Goal: Navigation & Orientation: Find specific page/section

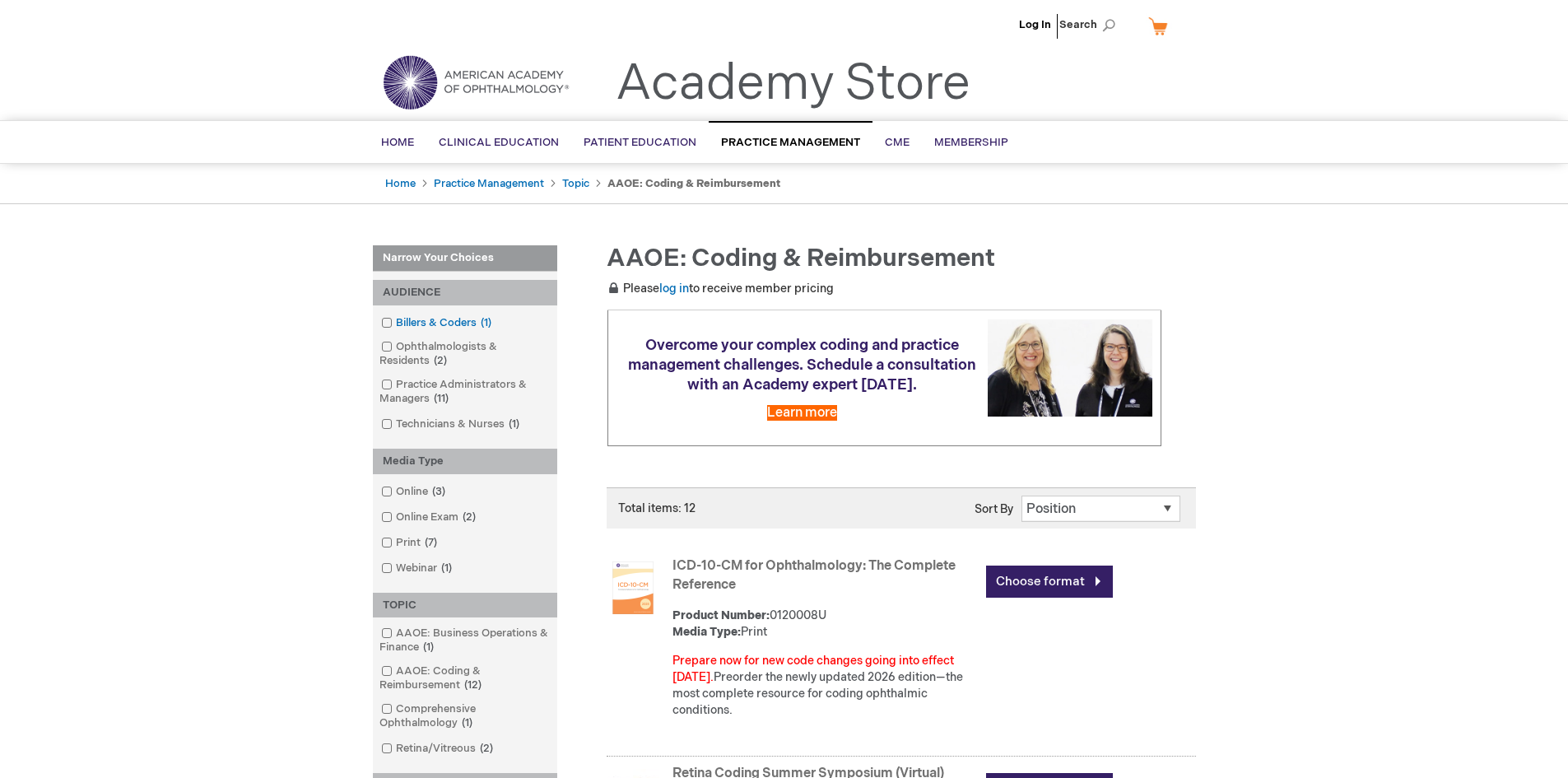
click at [396, 327] on span at bounding box center [396, 322] width 0 height 13
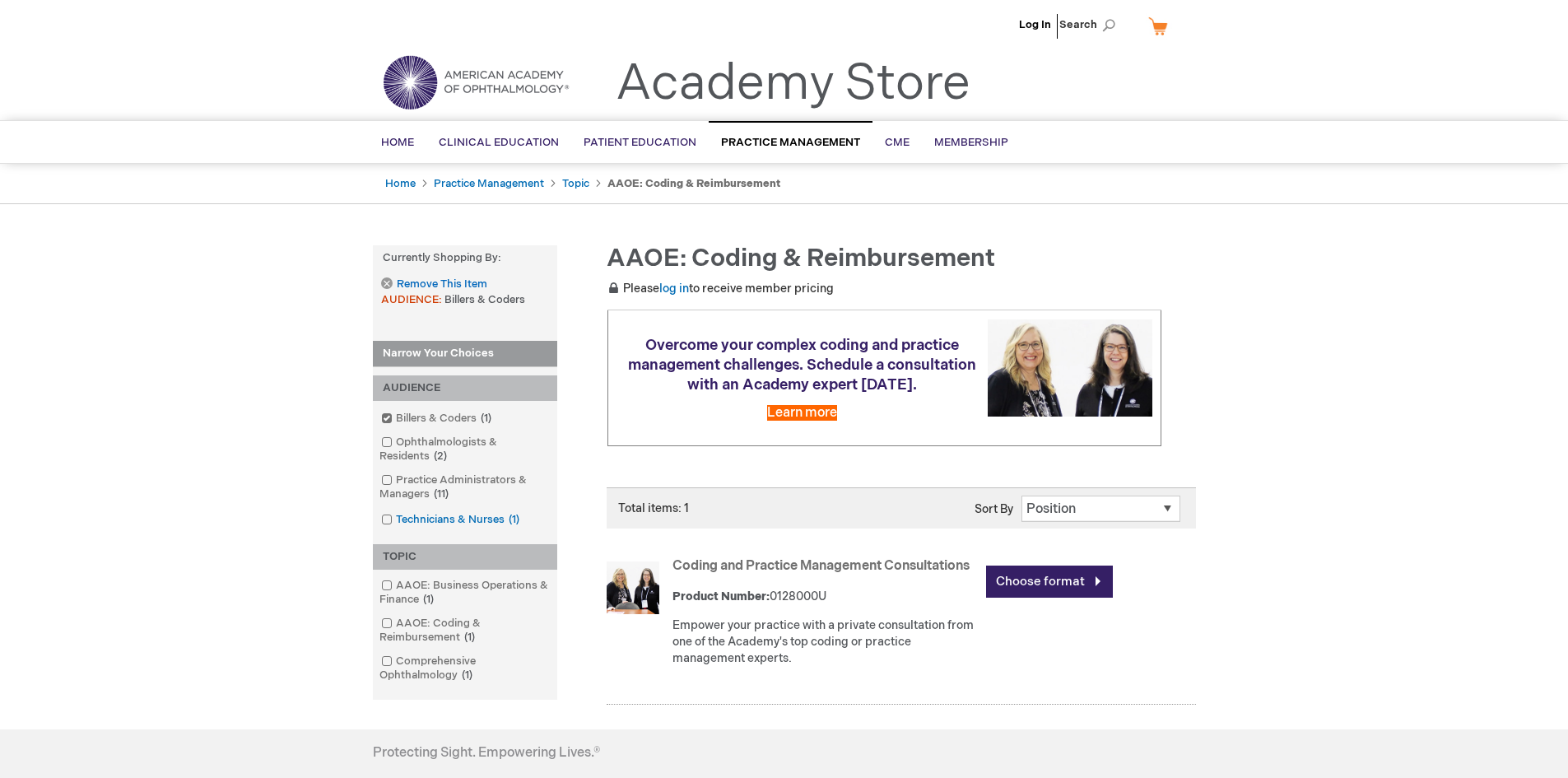
click at [396, 517] on span at bounding box center [396, 519] width 0 height 13
